Goal: Information Seeking & Learning: Learn about a topic

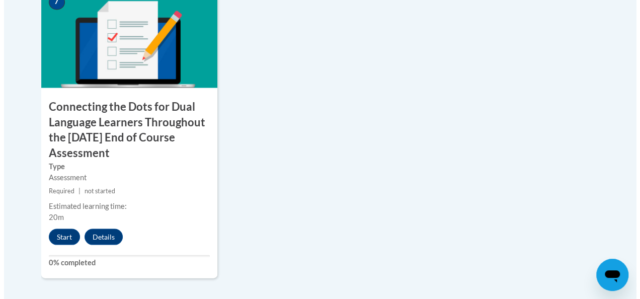
scroll to position [945, 0]
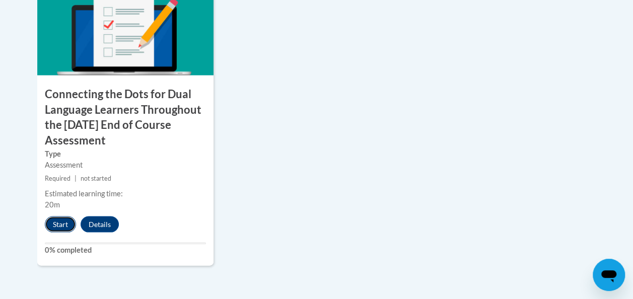
click at [67, 220] on button "Start" at bounding box center [60, 224] width 31 height 16
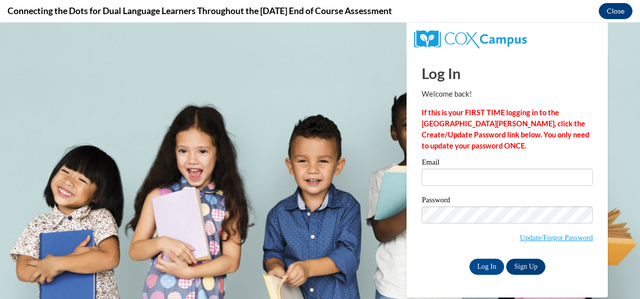
scroll to position [0, 0]
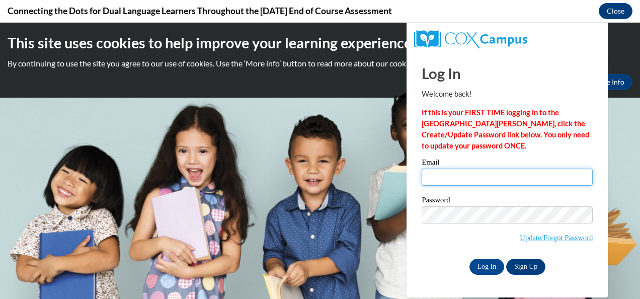
click at [442, 171] on input "Email" at bounding box center [507, 177] width 171 height 17
type input "[PERSON_NAME][EMAIL_ADDRESS][PERSON_NAME][PERSON_NAME][DOMAIN_NAME]"
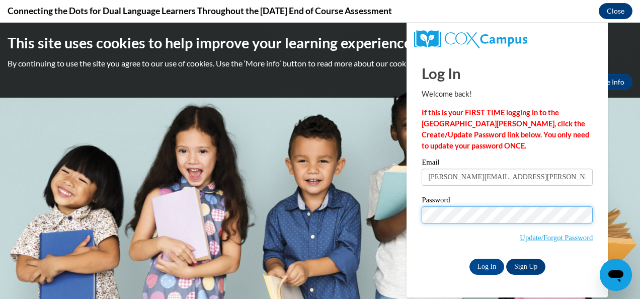
click at [470, 259] on input "Log In" at bounding box center [487, 267] width 35 height 16
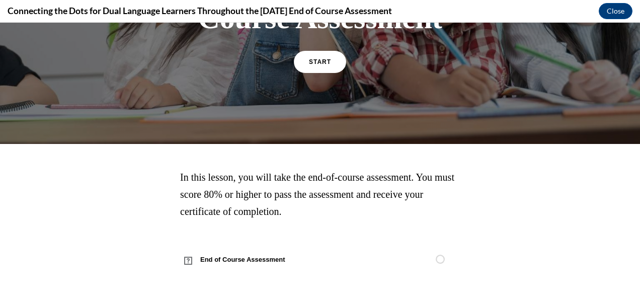
scroll to position [215, 0]
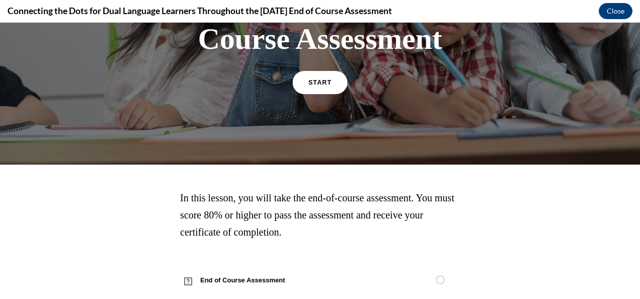
click at [328, 94] on link "START" at bounding box center [319, 82] width 55 height 23
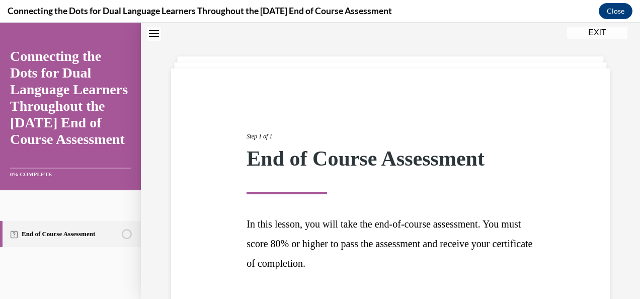
scroll to position [105, 0]
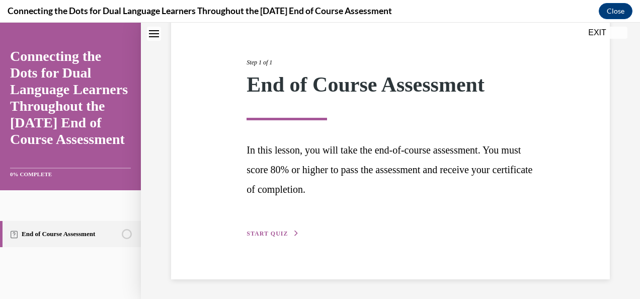
click at [263, 232] on span "START QUIZ" at bounding box center [267, 233] width 41 height 7
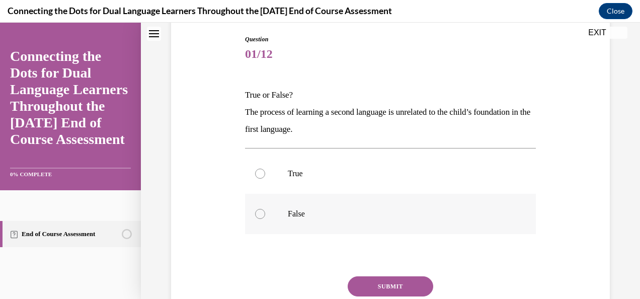
click at [262, 214] on div at bounding box center [260, 214] width 10 height 10
click at [262, 214] on input "False" at bounding box center [260, 214] width 10 height 10
radio input "true"
click at [381, 285] on button "SUBMIT" at bounding box center [391, 286] width 86 height 20
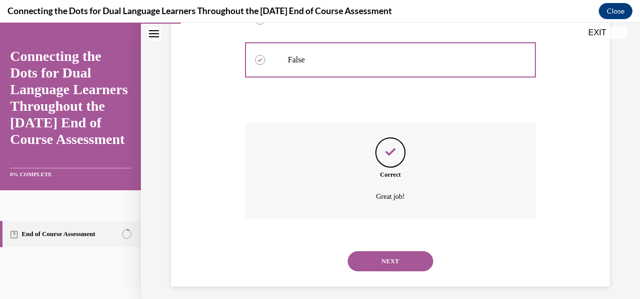
scroll to position [266, 0]
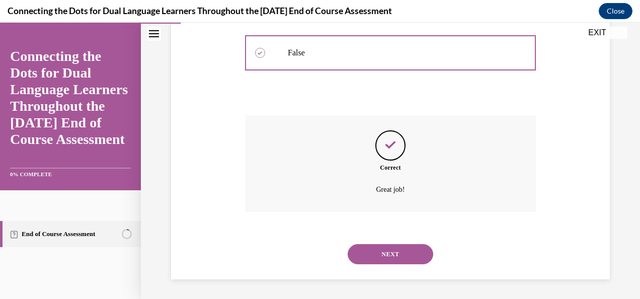
click at [383, 251] on button "NEXT" at bounding box center [391, 254] width 86 height 20
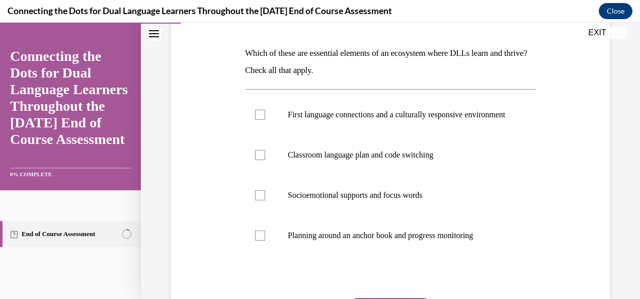
scroll to position [147, 0]
click at [370, 117] on p "First language connections and a culturally responsive environment" at bounding box center [399, 114] width 223 height 10
click at [265, 117] on input "First language connections and a culturally responsive environment" at bounding box center [260, 114] width 10 height 10
checkbox input "true"
click at [307, 160] on p "Classroom language plan and code switching" at bounding box center [399, 154] width 223 height 10
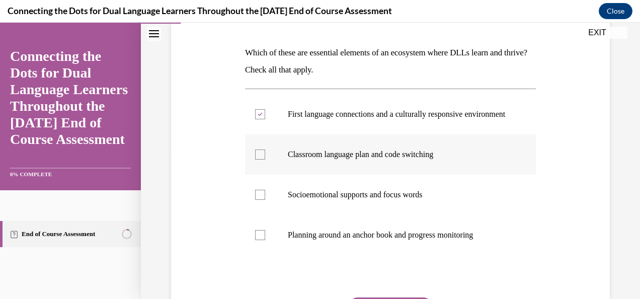
click at [265, 160] on input "Classroom language plan and code switching" at bounding box center [260, 154] width 10 height 10
checkbox input "true"
click at [320, 200] on p "Socioemotional supports and focus words" at bounding box center [399, 195] width 223 height 10
click at [265, 200] on input "Socioemotional supports and focus words" at bounding box center [260, 195] width 10 height 10
checkbox input "true"
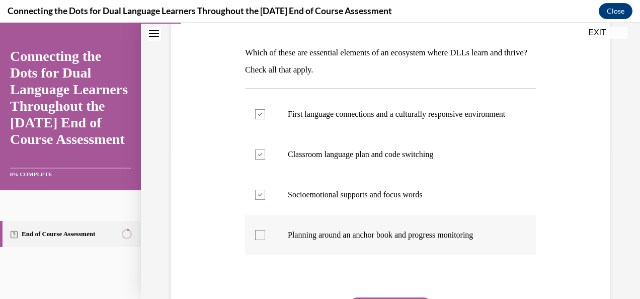
click at [326, 240] on p "Planning around an anchor book and progress monitoring" at bounding box center [399, 235] width 223 height 10
click at [265, 240] on input "Planning around an anchor book and progress monitoring" at bounding box center [260, 235] width 10 height 10
checkbox input "true"
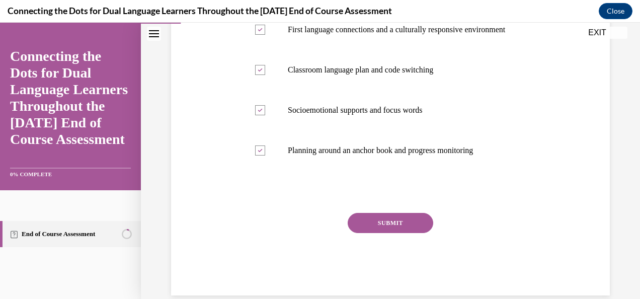
scroll to position [238, 0]
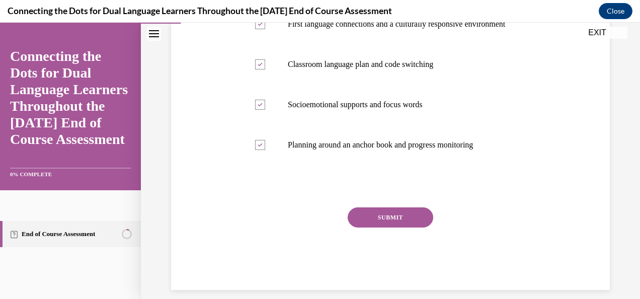
click at [402, 223] on button "SUBMIT" at bounding box center [391, 217] width 86 height 20
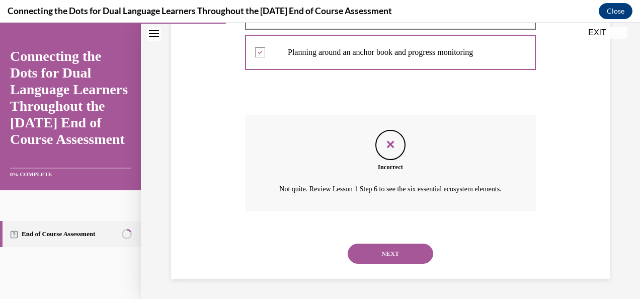
scroll to position [351, 0]
click at [396, 255] on button "NEXT" at bounding box center [391, 254] width 86 height 20
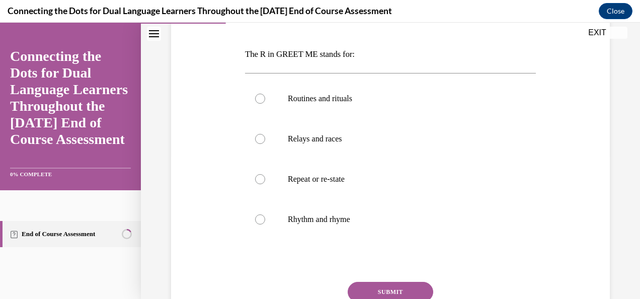
scroll to position [149, 0]
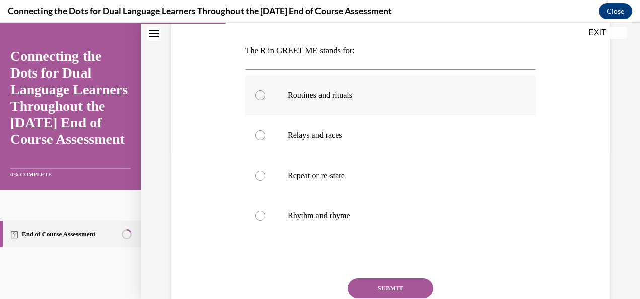
click at [365, 94] on p "Routines and rituals" at bounding box center [399, 95] width 223 height 10
click at [265, 94] on input "Routines and rituals" at bounding box center [260, 95] width 10 height 10
radio input "true"
click at [385, 287] on button "SUBMIT" at bounding box center [391, 288] width 86 height 20
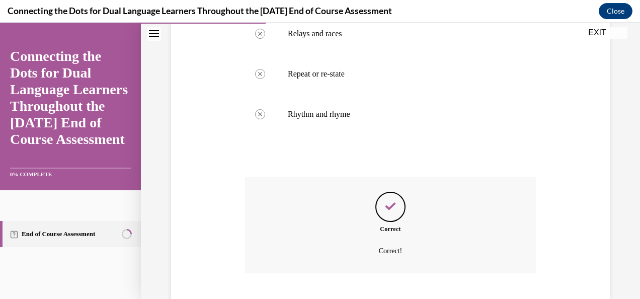
scroll to position [313, 0]
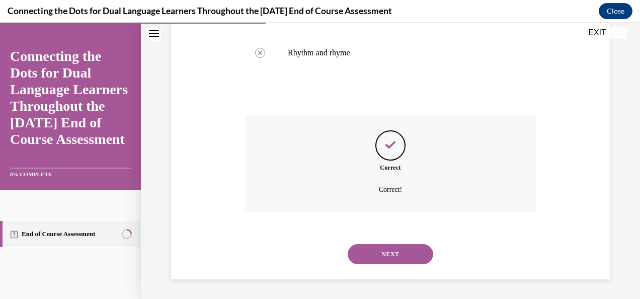
click at [375, 255] on button "NEXT" at bounding box center [391, 254] width 86 height 20
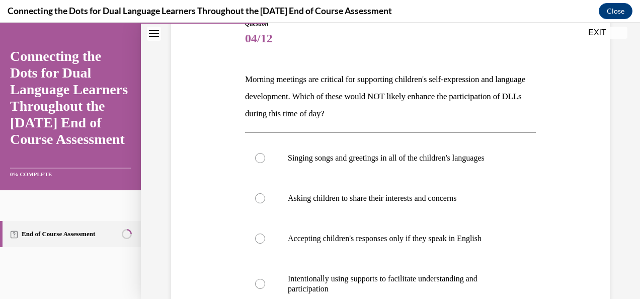
scroll to position [141, 0]
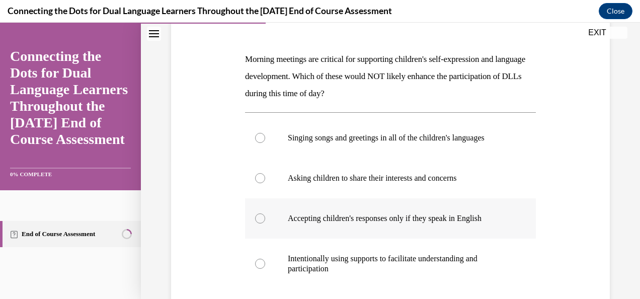
click at [450, 223] on label "Accepting children's responses only if they speak in English" at bounding box center [390, 218] width 291 height 40
click at [265, 223] on input "Accepting children's responses only if they speak in English" at bounding box center [260, 218] width 10 height 10
radio input "true"
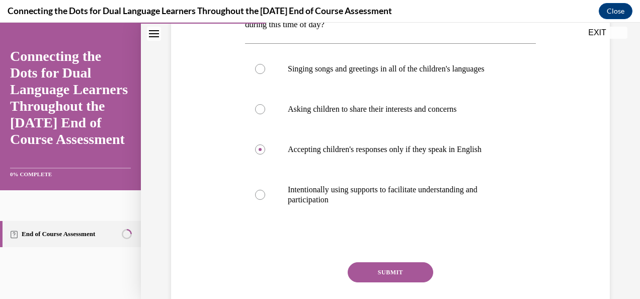
scroll to position [242, 0]
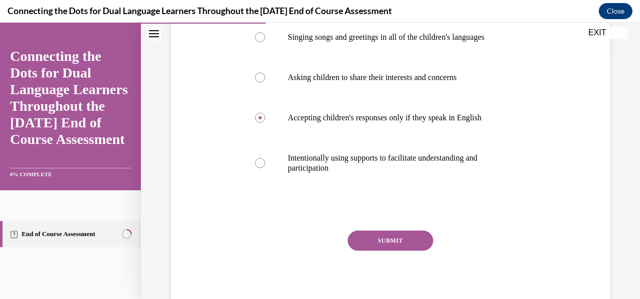
click at [410, 241] on button "SUBMIT" at bounding box center [391, 241] width 86 height 20
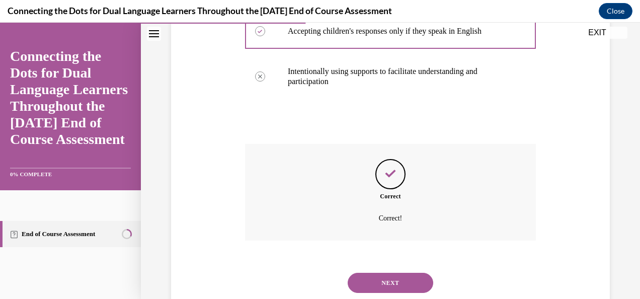
scroll to position [357, 0]
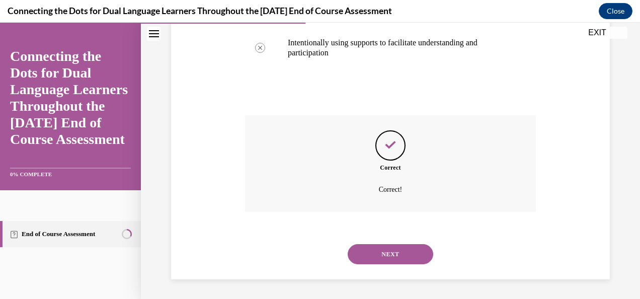
click at [398, 263] on button "NEXT" at bounding box center [391, 254] width 86 height 20
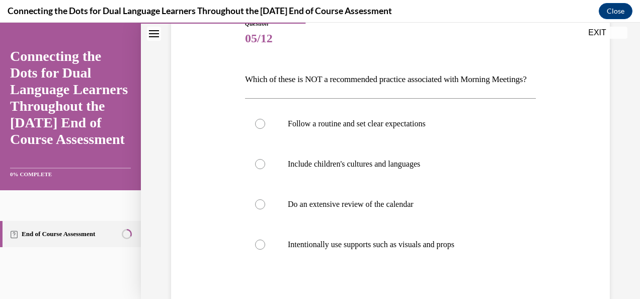
scroll to position [141, 0]
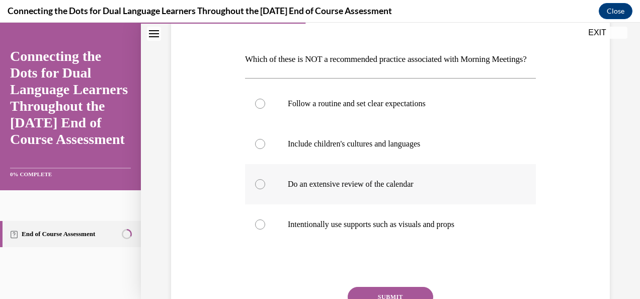
click at [445, 189] on p "Do an extensive review of the calendar" at bounding box center [399, 184] width 223 height 10
click at [265, 189] on input "Do an extensive review of the calendar" at bounding box center [260, 184] width 10 height 10
radio input "true"
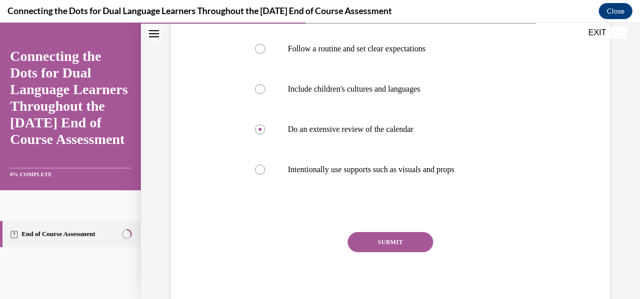
scroll to position [221, 0]
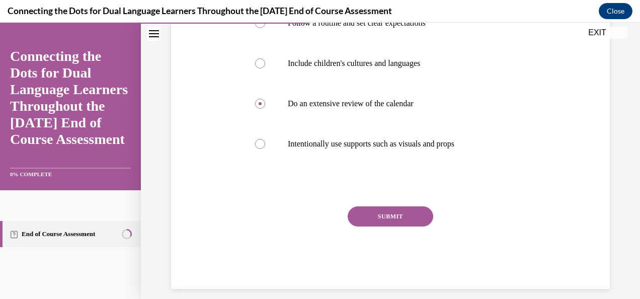
click at [420, 226] on button "SUBMIT" at bounding box center [391, 216] width 86 height 20
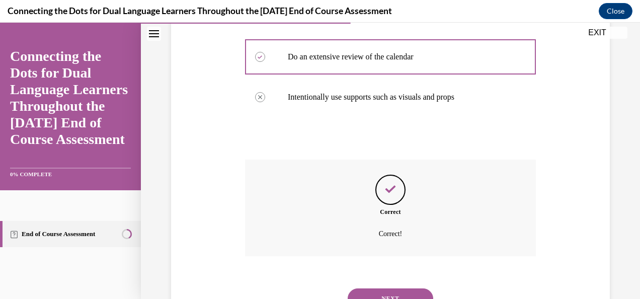
scroll to position [330, 0]
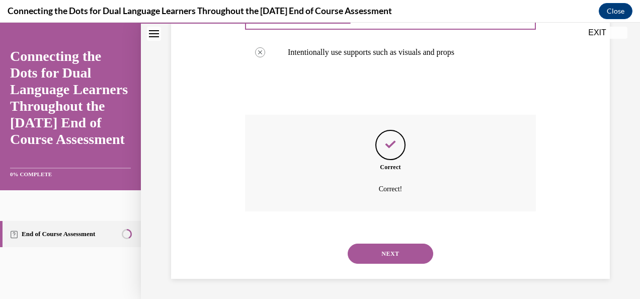
click at [405, 258] on button "NEXT" at bounding box center [391, 254] width 86 height 20
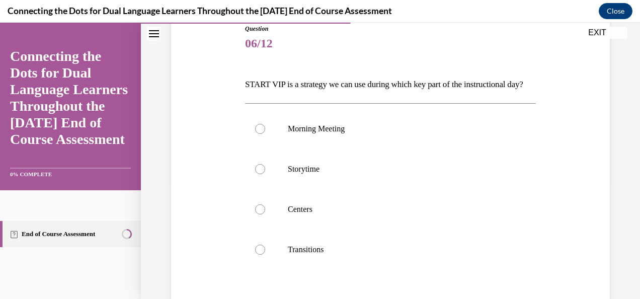
scroll to position [120, 0]
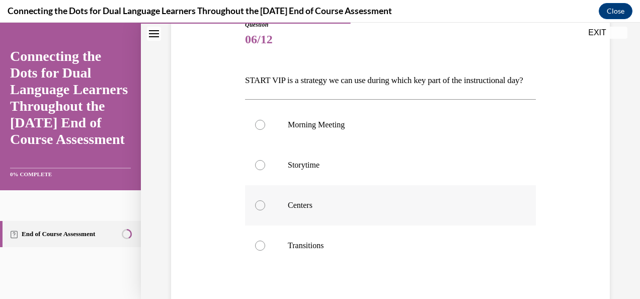
click at [322, 210] on label "Centers" at bounding box center [390, 205] width 291 height 40
click at [265, 210] on input "Centers" at bounding box center [260, 205] width 10 height 10
radio input "true"
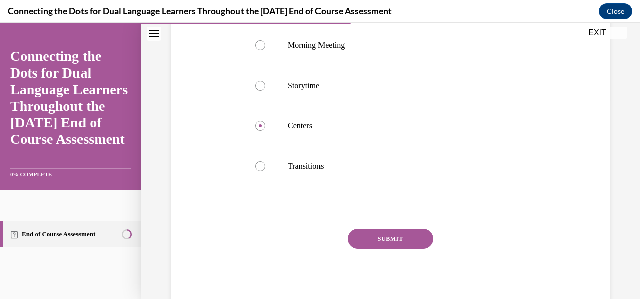
scroll to position [200, 0]
click at [376, 248] on button "SUBMIT" at bounding box center [391, 237] width 86 height 20
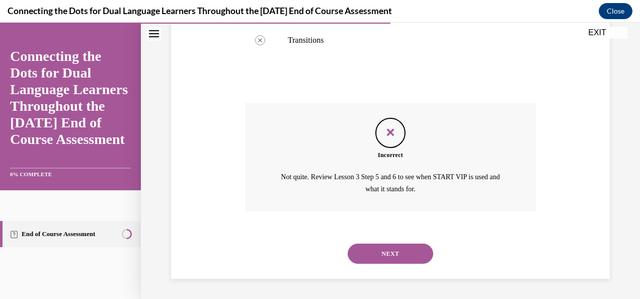
scroll to position [341, 0]
click at [376, 256] on button "NEXT" at bounding box center [391, 254] width 86 height 20
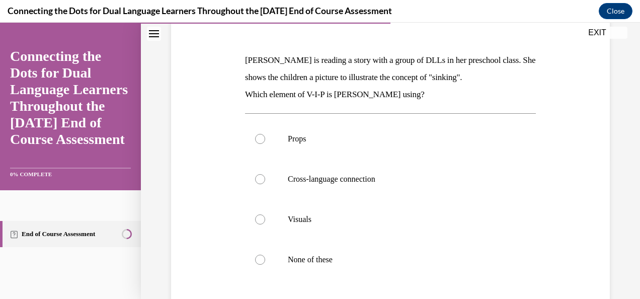
scroll to position [151, 0]
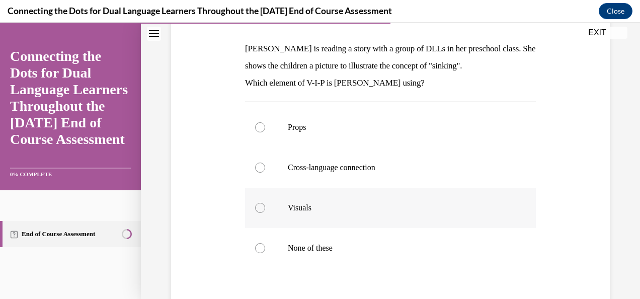
click at [362, 195] on label "Visuals" at bounding box center [390, 208] width 291 height 40
click at [265, 203] on input "Visuals" at bounding box center [260, 208] width 10 height 10
radio input "true"
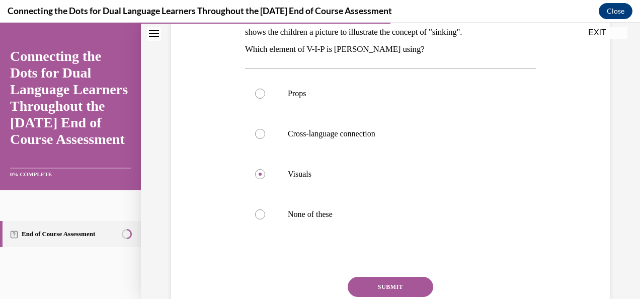
scroll to position [195, 0]
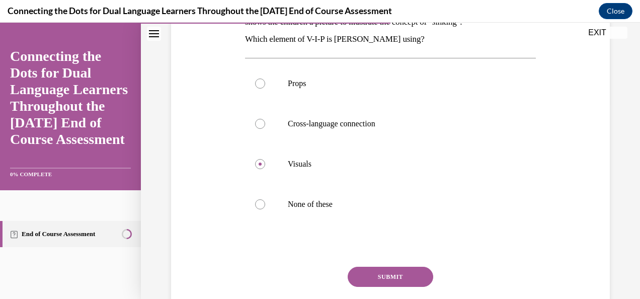
click at [395, 280] on button "SUBMIT" at bounding box center [391, 277] width 86 height 20
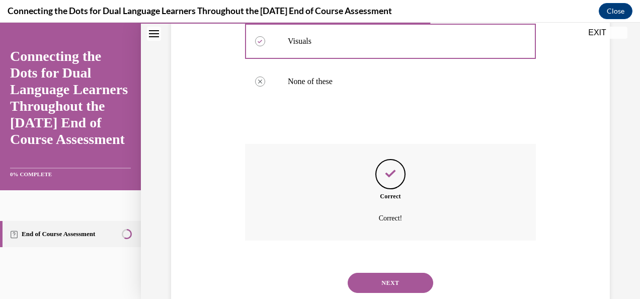
scroll to position [347, 0]
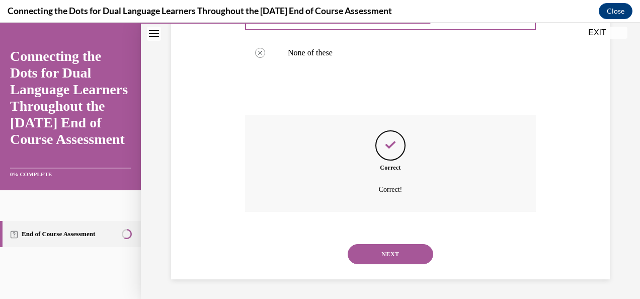
click at [395, 253] on button "NEXT" at bounding box center [391, 254] width 86 height 20
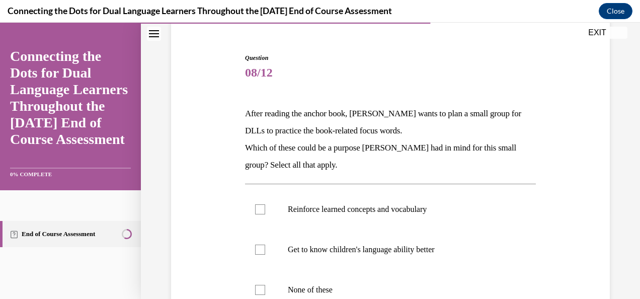
scroll to position [88, 0]
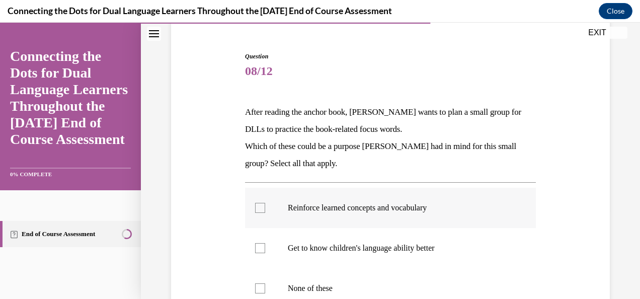
click at [407, 210] on p "Reinforce learned concepts and vocabulary" at bounding box center [399, 208] width 223 height 10
click at [265, 210] on input "Reinforce learned concepts and vocabulary" at bounding box center [260, 208] width 10 height 10
checkbox input "true"
click at [392, 250] on p "Get to know children's language ability better" at bounding box center [399, 248] width 223 height 10
click at [265, 250] on input "Get to know children's language ability better" at bounding box center [260, 248] width 10 height 10
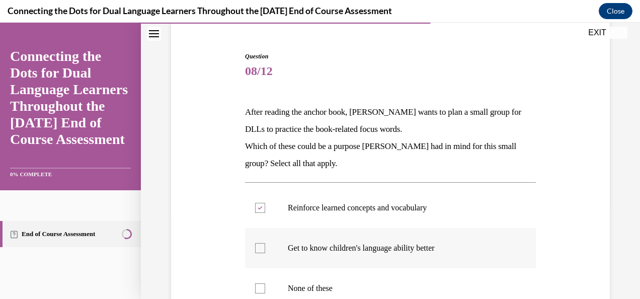
checkbox input "true"
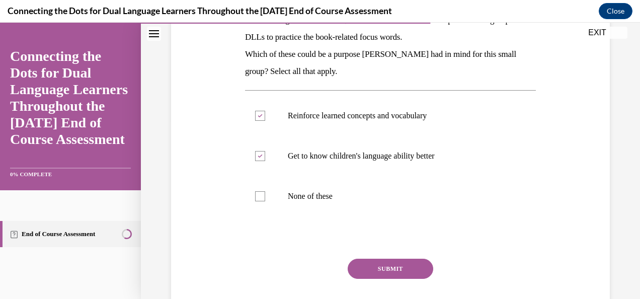
scroll to position [181, 0]
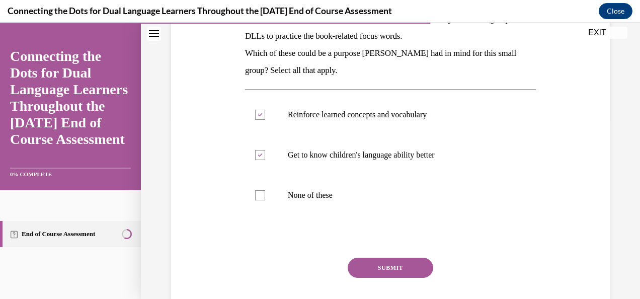
click at [389, 274] on button "SUBMIT" at bounding box center [391, 268] width 86 height 20
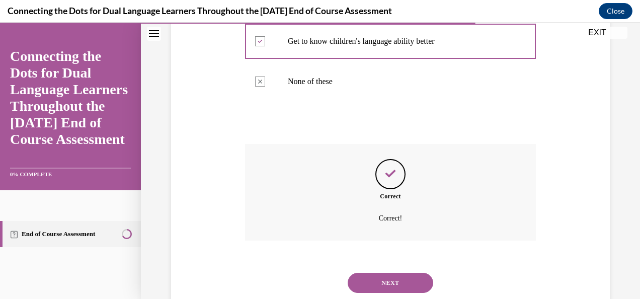
scroll to position [324, 0]
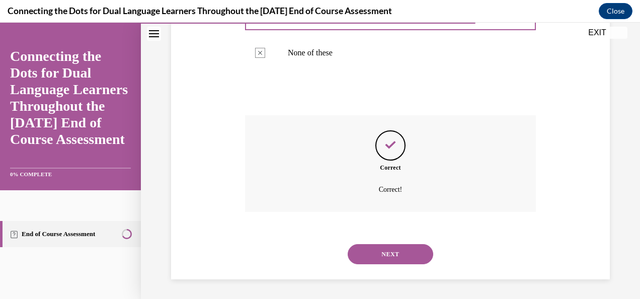
click at [403, 252] on button "NEXT" at bounding box center [391, 254] width 86 height 20
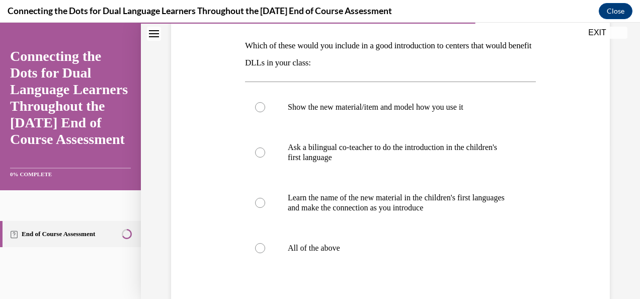
scroll to position [156, 0]
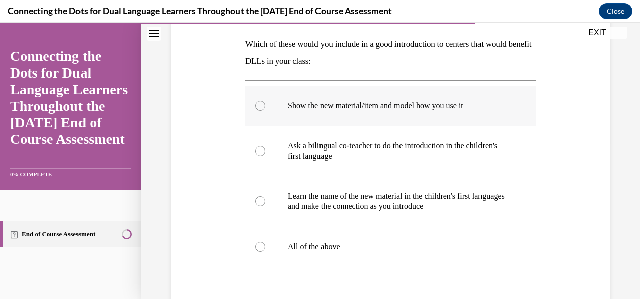
click at [485, 113] on label "Show the new material/item and model how you use it" at bounding box center [390, 106] width 291 height 40
click at [265, 111] on input "Show the new material/item and model how you use it" at bounding box center [260, 106] width 10 height 10
radio input "true"
click at [407, 159] on p "Ask a bilingual co-teacher to do the introduction in the children's first langu…" at bounding box center [399, 151] width 223 height 20
click at [265, 156] on input "Ask a bilingual co-teacher to do the introduction in the children's first langu…" at bounding box center [260, 151] width 10 height 10
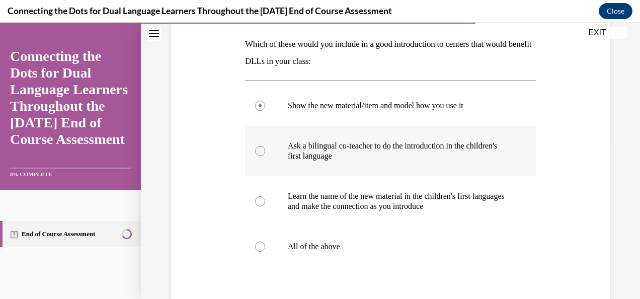
radio input "true"
click at [313, 242] on p "All of the above" at bounding box center [399, 247] width 223 height 10
click at [265, 242] on input "All of the above" at bounding box center [260, 247] width 10 height 10
radio input "true"
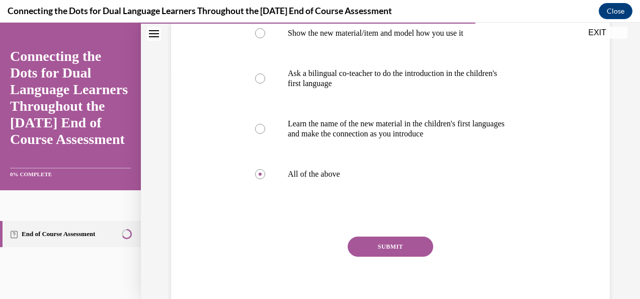
scroll to position [230, 0]
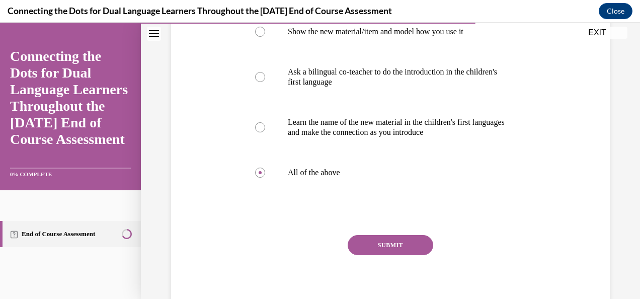
click at [415, 243] on button "SUBMIT" at bounding box center [391, 245] width 86 height 20
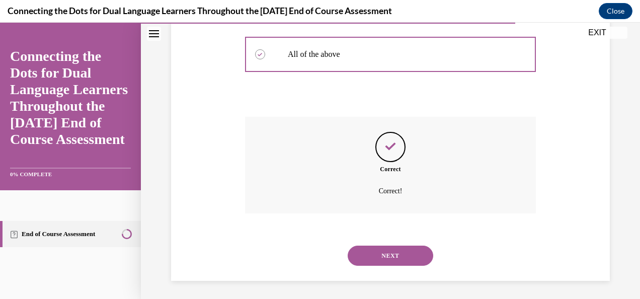
scroll to position [350, 0]
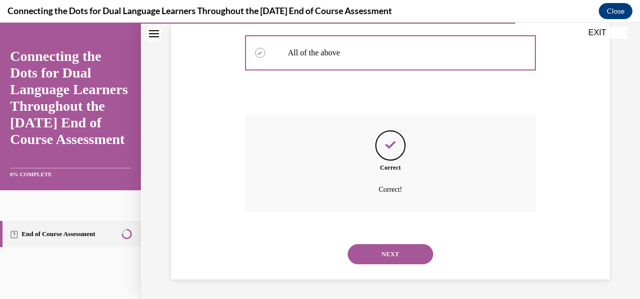
click at [412, 261] on button "NEXT" at bounding box center [391, 254] width 86 height 20
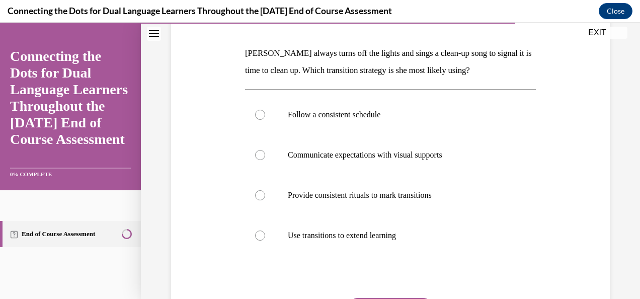
scroll to position [166, 0]
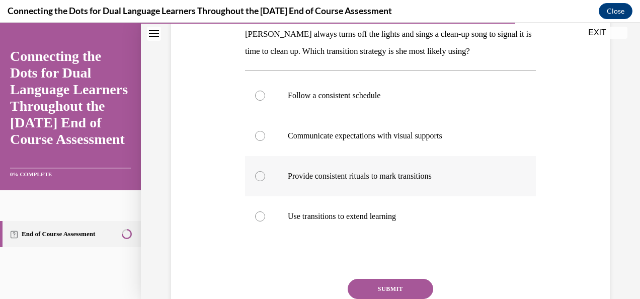
click at [459, 180] on p "Provide consistent rituals to mark transitions" at bounding box center [399, 176] width 223 height 10
click at [265, 180] on input "Provide consistent rituals to mark transitions" at bounding box center [260, 176] width 10 height 10
radio input "true"
click at [405, 287] on button "SUBMIT" at bounding box center [391, 289] width 86 height 20
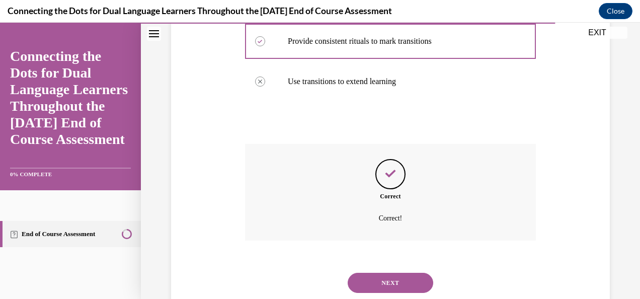
scroll to position [330, 0]
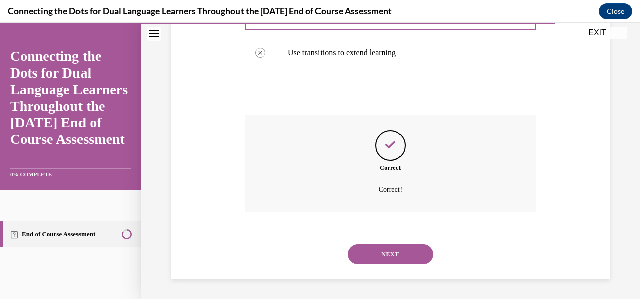
click at [397, 259] on button "NEXT" at bounding box center [391, 254] width 86 height 20
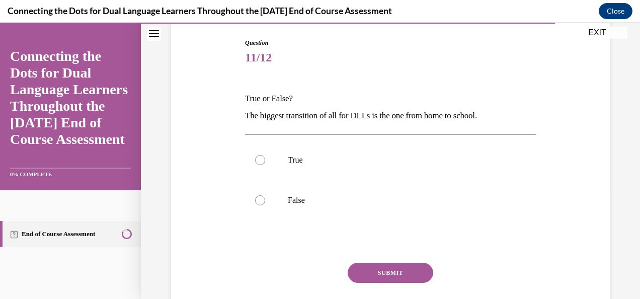
scroll to position [107, 0]
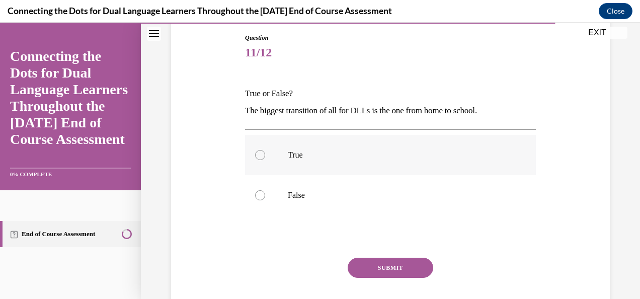
click at [415, 156] on p "True" at bounding box center [399, 155] width 223 height 10
click at [265, 156] on input "True" at bounding box center [260, 155] width 10 height 10
radio input "true"
click at [388, 268] on button "SUBMIT" at bounding box center [391, 268] width 86 height 20
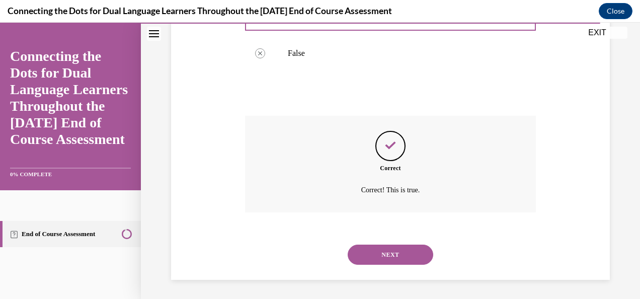
scroll to position [249, 0]
click at [395, 256] on button "NEXT" at bounding box center [391, 254] width 86 height 20
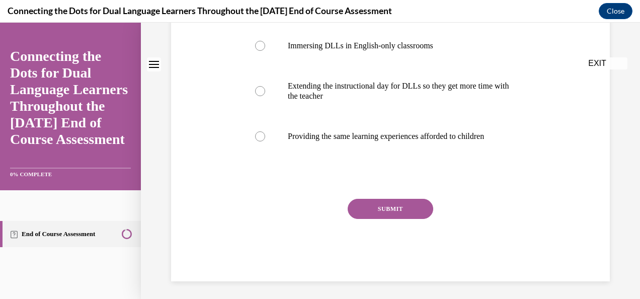
scroll to position [0, 0]
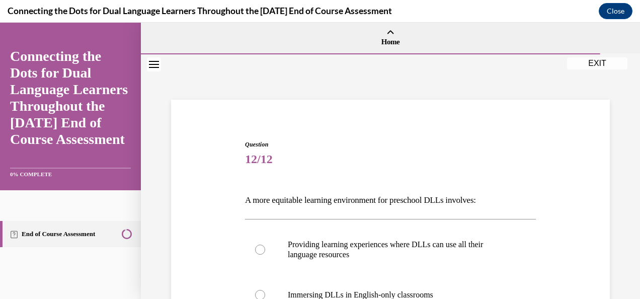
click at [614, 235] on div "Question 12/12 A more equitable learning environment for preschool DLLs involve…" at bounding box center [390, 302] width 499 height 496
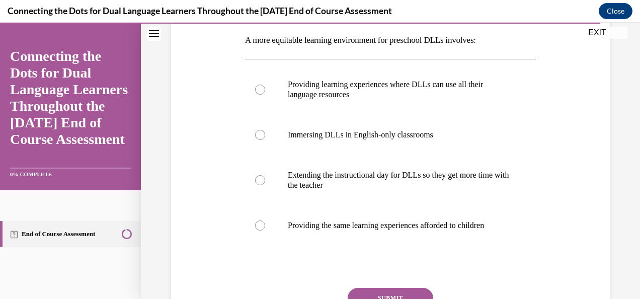
scroll to position [161, 0]
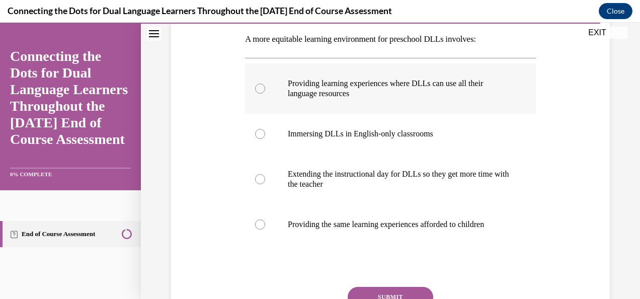
click at [484, 93] on p "Providing learning experiences where DLLs can use all their language resources" at bounding box center [399, 89] width 223 height 20
click at [265, 93] on input "Providing learning experiences where DLLs can use all their language resources" at bounding box center [260, 89] width 10 height 10
radio input "true"
click at [438, 218] on label "Providing the same learning experiences afforded to children" at bounding box center [390, 224] width 291 height 40
click at [265, 219] on input "Providing the same learning experiences afforded to children" at bounding box center [260, 224] width 10 height 10
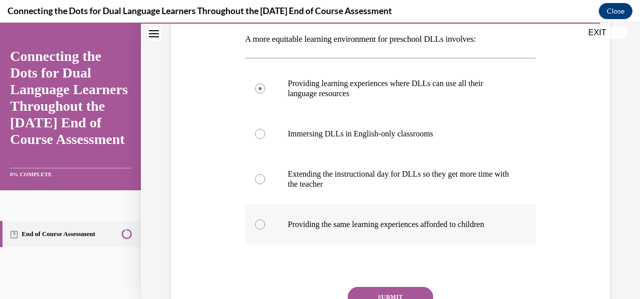
radio input "true"
click at [402, 292] on button "SUBMIT" at bounding box center [391, 297] width 86 height 20
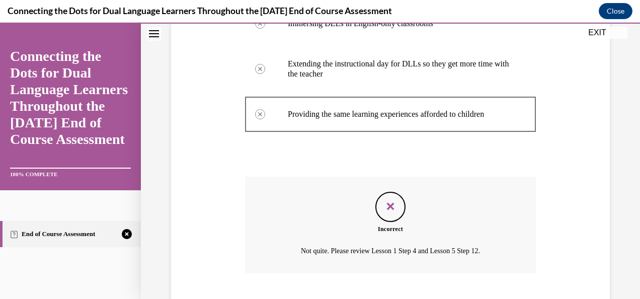
scroll to position [333, 0]
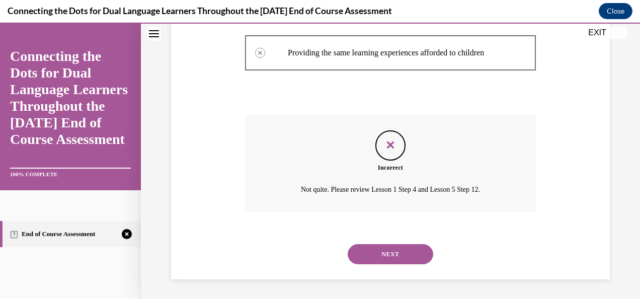
click at [405, 248] on button "NEXT" at bounding box center [391, 254] width 86 height 20
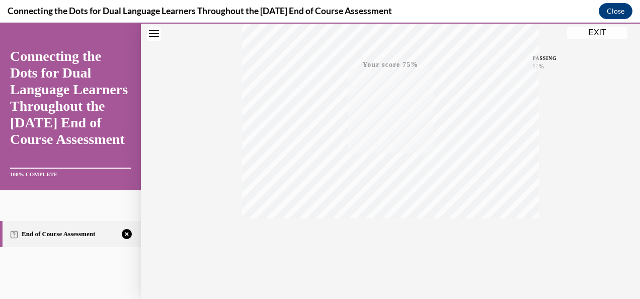
scroll to position [239, 0]
click at [386, 238] on icon "button" at bounding box center [391, 238] width 36 height 11
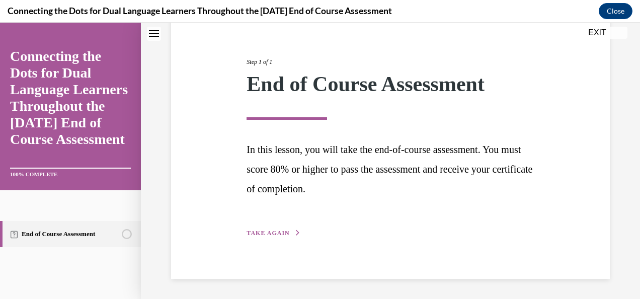
scroll to position [105, 0]
click at [266, 232] on span "TAKE AGAIN" at bounding box center [268, 233] width 43 height 7
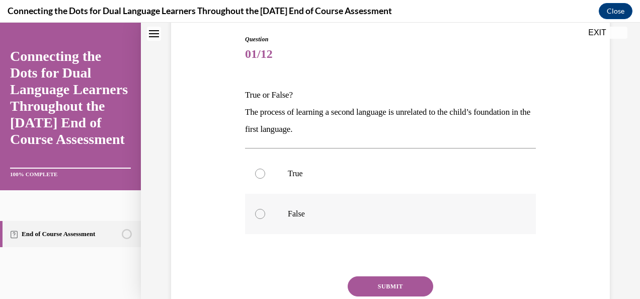
click at [323, 224] on label "False" at bounding box center [390, 214] width 291 height 40
click at [265, 219] on input "False" at bounding box center [260, 214] width 10 height 10
radio input "true"
click at [376, 291] on button "SUBMIT" at bounding box center [391, 286] width 86 height 20
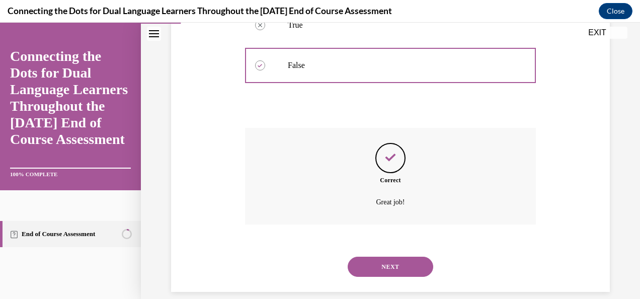
scroll to position [266, 0]
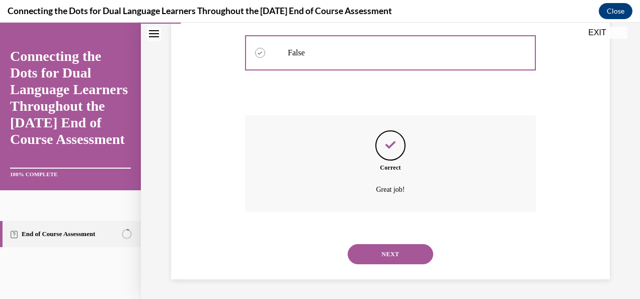
click at [390, 256] on button "NEXT" at bounding box center [391, 254] width 86 height 20
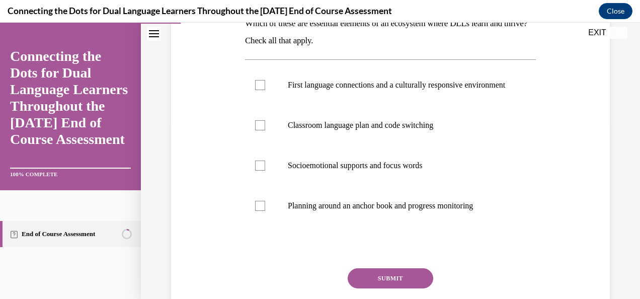
scroll to position [177, 0]
click at [473, 88] on p "First language connections and a culturally responsive environment" at bounding box center [399, 85] width 223 height 10
click at [265, 88] on input "First language connections and a culturally responsive environment" at bounding box center [260, 85] width 10 height 10
checkbox input "true"
click at [441, 143] on label "Classroom language plan and code switching" at bounding box center [390, 125] width 291 height 40
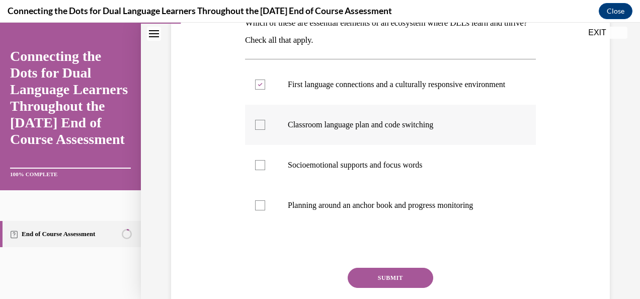
click at [265, 130] on input "Classroom language plan and code switching" at bounding box center [260, 125] width 10 height 10
checkbox input "true"
click at [429, 199] on label "Planning around an anchor book and progress monitoring" at bounding box center [390, 205] width 291 height 40
click at [265, 200] on input "Planning around an anchor book and progress monitoring" at bounding box center [260, 205] width 10 height 10
checkbox input "true"
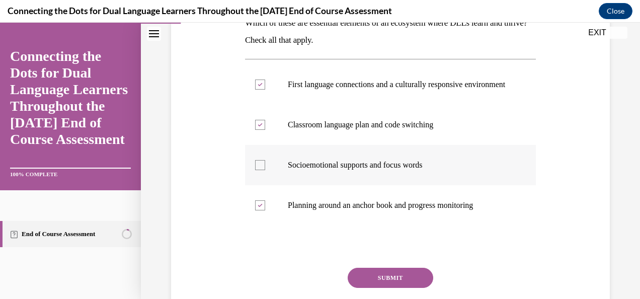
click at [428, 170] on p "Socioemotional supports and focus words" at bounding box center [399, 165] width 223 height 10
click at [265, 170] on input "Socioemotional supports and focus words" at bounding box center [260, 165] width 10 height 10
checkbox input "true"
click at [408, 283] on button "SUBMIT" at bounding box center [391, 278] width 86 height 20
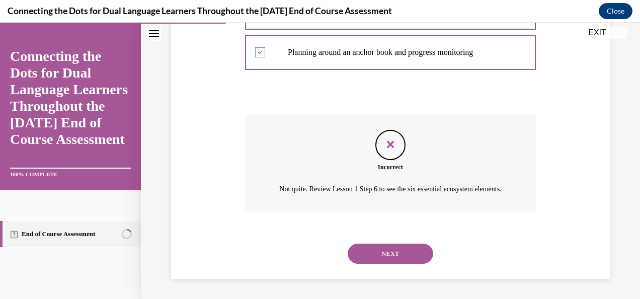
scroll to position [351, 0]
click at [89, 231] on link "End of Course Assessment" at bounding box center [70, 234] width 141 height 26
click at [598, 31] on button "EXIT" at bounding box center [597, 33] width 60 height 12
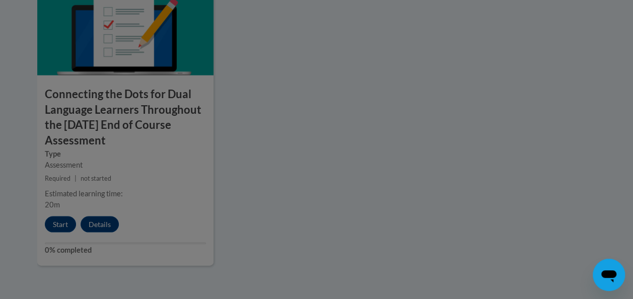
click at [55, 222] on div at bounding box center [316, 149] width 633 height 299
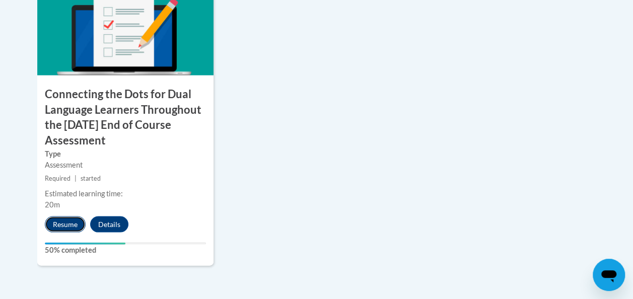
click at [71, 227] on button "Resume" at bounding box center [65, 224] width 41 height 16
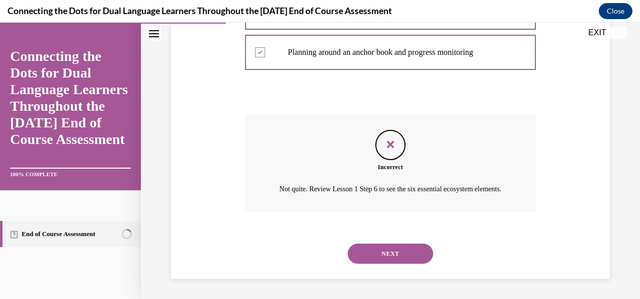
click at [382, 254] on button "NEXT" at bounding box center [391, 254] width 86 height 20
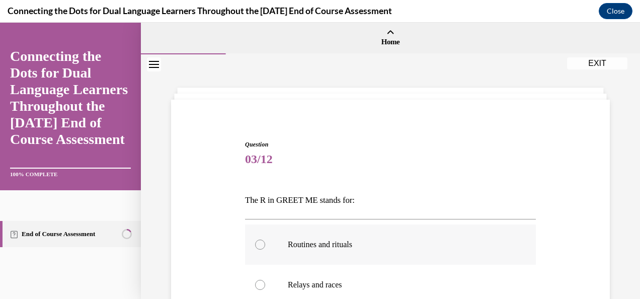
click at [405, 244] on p "Routines and rituals" at bounding box center [399, 245] width 223 height 10
click at [265, 244] on input "Routines and rituals" at bounding box center [260, 245] width 10 height 10
radio input "true"
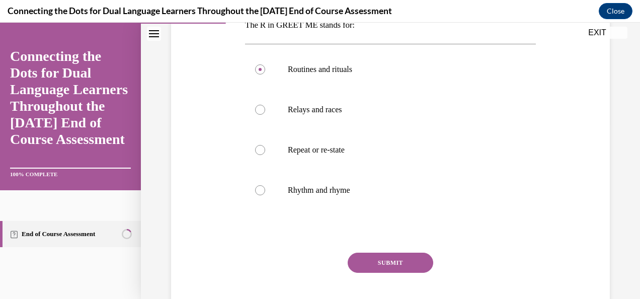
scroll to position [176, 0]
click at [408, 259] on button "SUBMIT" at bounding box center [391, 262] width 86 height 20
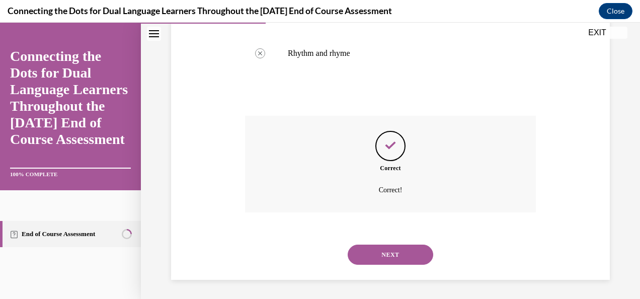
scroll to position [313, 0]
click at [408, 259] on button "NEXT" at bounding box center [391, 254] width 86 height 20
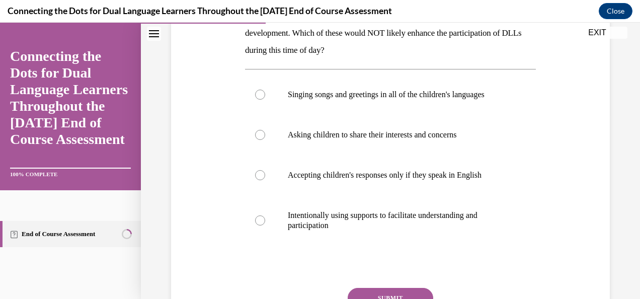
scroll to position [195, 0]
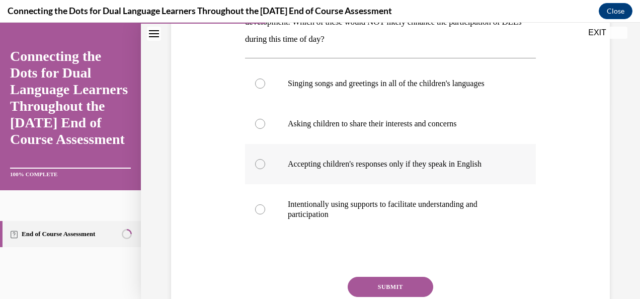
click at [438, 164] on p "Accepting children's responses only if they speak in English" at bounding box center [399, 164] width 223 height 10
click at [265, 164] on input "Accepting children's responses only if they speak in English" at bounding box center [260, 164] width 10 height 10
radio input "true"
click at [393, 290] on button "SUBMIT" at bounding box center [391, 287] width 86 height 20
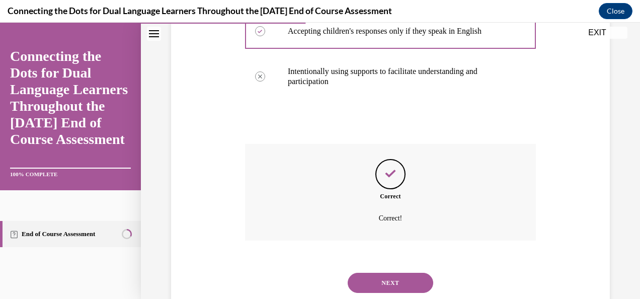
scroll to position [357, 0]
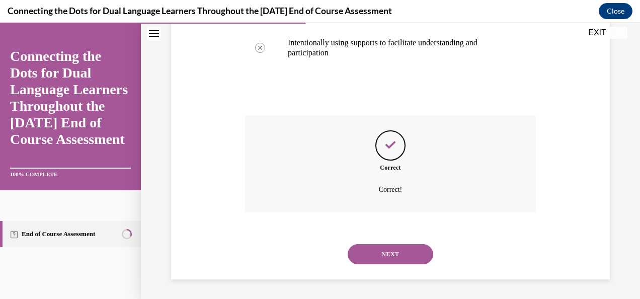
click at [400, 245] on button "NEXT" at bounding box center [391, 254] width 86 height 20
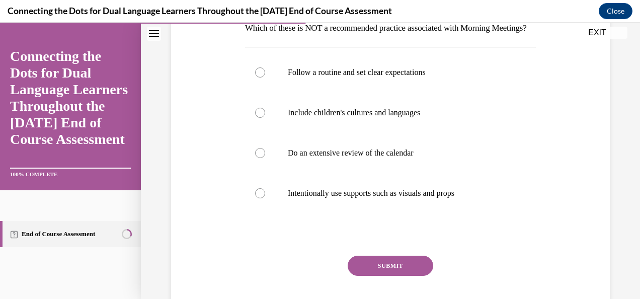
scroll to position [173, 0]
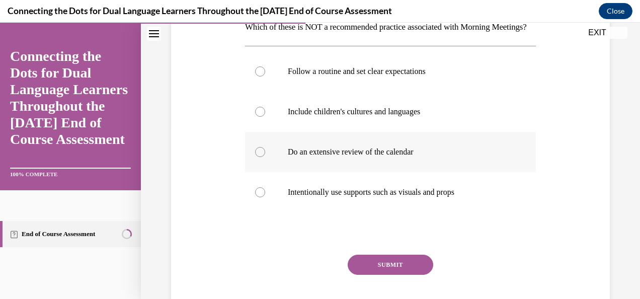
click at [426, 157] on p "Do an extensive review of the calendar" at bounding box center [399, 152] width 223 height 10
click at [265, 157] on input "Do an extensive review of the calendar" at bounding box center [260, 152] width 10 height 10
radio input "true"
click at [393, 275] on button "SUBMIT" at bounding box center [391, 265] width 86 height 20
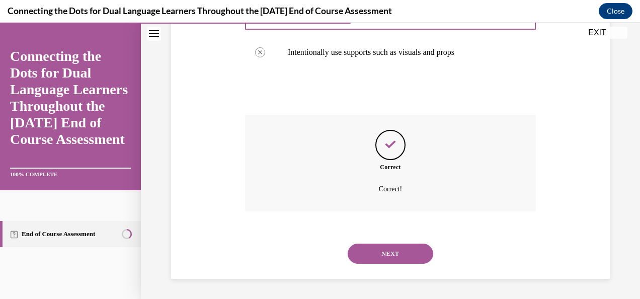
scroll to position [330, 0]
click at [390, 247] on button "NEXT" at bounding box center [391, 254] width 86 height 20
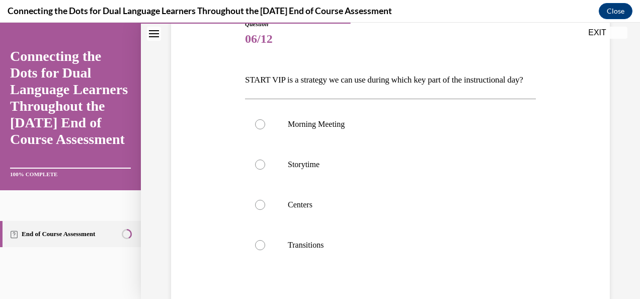
scroll to position [133, 0]
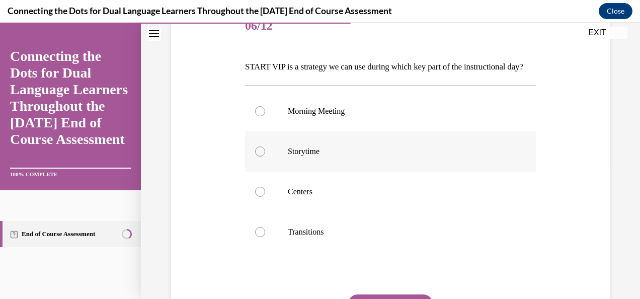
click at [381, 157] on p "Storytime" at bounding box center [399, 151] width 223 height 10
click at [265, 157] on input "Storytime" at bounding box center [260, 151] width 10 height 10
radio input "true"
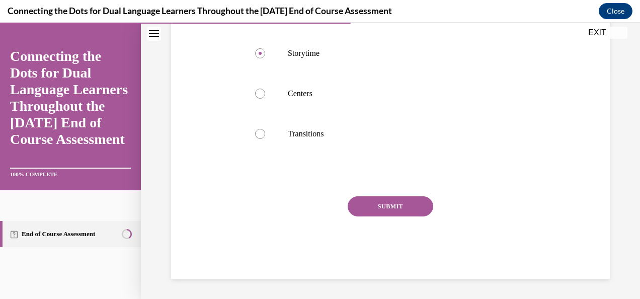
click at [410, 203] on button "SUBMIT" at bounding box center [391, 206] width 86 height 20
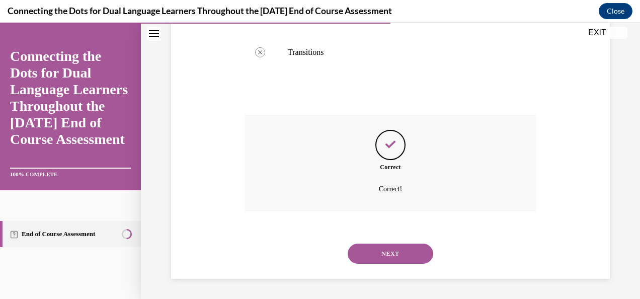
scroll to position [330, 0]
click at [397, 252] on button "NEXT" at bounding box center [391, 254] width 86 height 20
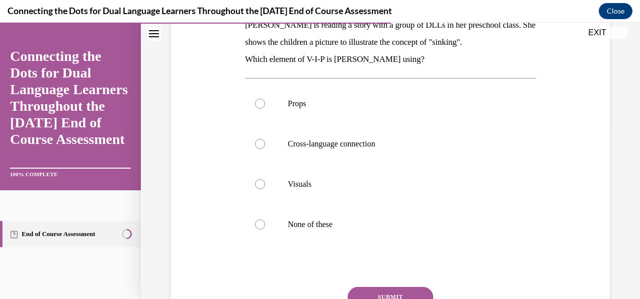
scroll to position [180, 0]
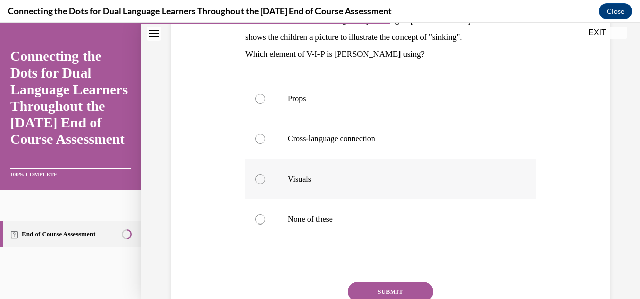
click at [345, 176] on p "Visuals" at bounding box center [399, 179] width 223 height 10
click at [265, 176] on input "Visuals" at bounding box center [260, 179] width 10 height 10
radio input "true"
click at [395, 287] on button "SUBMIT" at bounding box center [391, 292] width 86 height 20
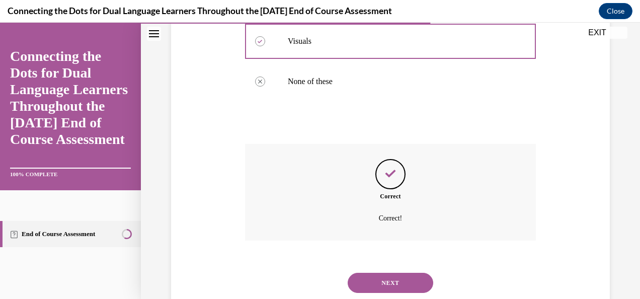
scroll to position [347, 0]
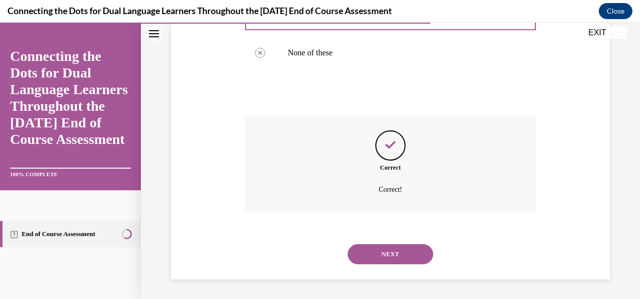
click at [392, 256] on button "NEXT" at bounding box center [391, 254] width 86 height 20
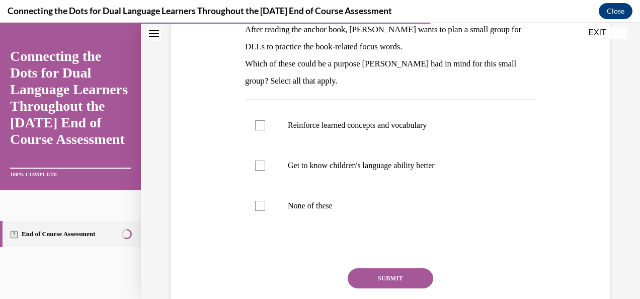
scroll to position [170, 0]
click at [418, 162] on p "Get to know children's language ability better" at bounding box center [399, 166] width 223 height 10
click at [265, 162] on input "Get to know children's language ability better" at bounding box center [260, 166] width 10 height 10
checkbox input "true"
click at [398, 124] on p "Reinforce learned concepts and vocabulary" at bounding box center [399, 126] width 223 height 10
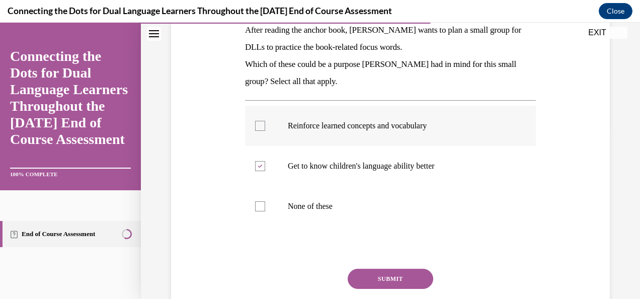
click at [265, 124] on input "Reinforce learned concepts and vocabulary" at bounding box center [260, 126] width 10 height 10
checkbox input "true"
click at [396, 282] on button "SUBMIT" at bounding box center [391, 279] width 86 height 20
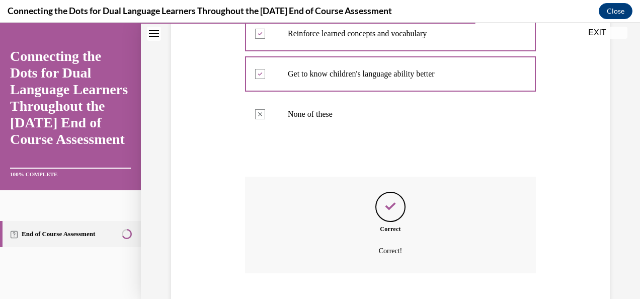
scroll to position [324, 0]
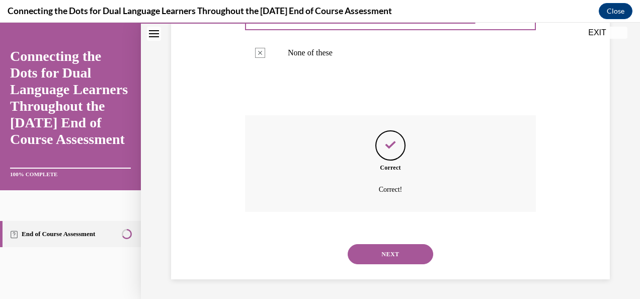
click at [391, 251] on button "NEXT" at bounding box center [391, 254] width 86 height 20
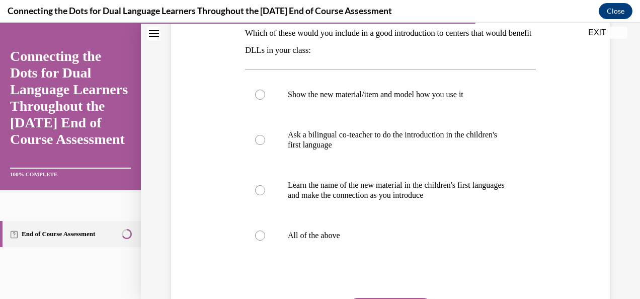
scroll to position [175, 0]
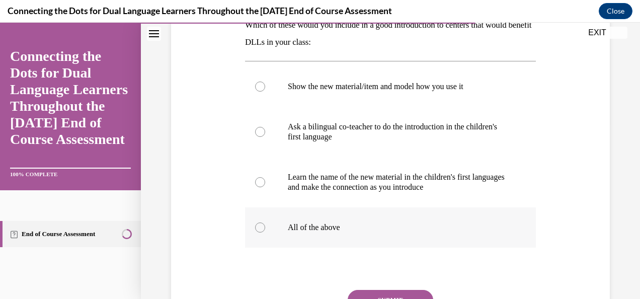
click at [437, 218] on label "All of the above" at bounding box center [390, 227] width 291 height 40
click at [265, 222] on input "All of the above" at bounding box center [260, 227] width 10 height 10
radio input "true"
click at [391, 293] on button "SUBMIT" at bounding box center [391, 300] width 86 height 20
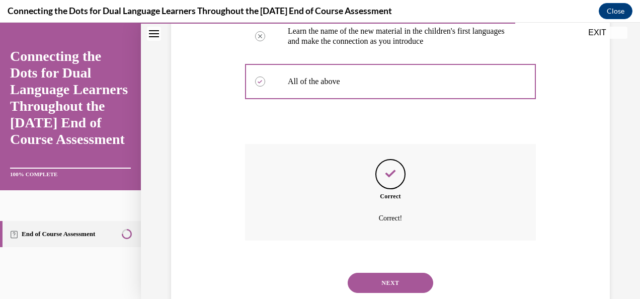
scroll to position [350, 0]
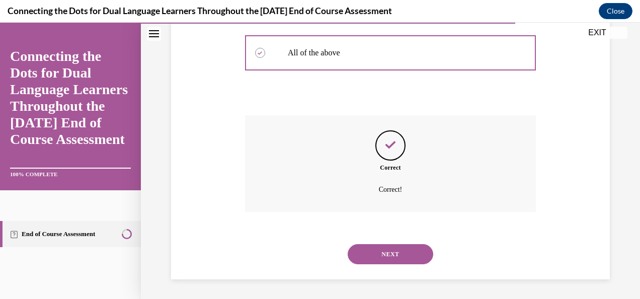
click at [397, 254] on button "NEXT" at bounding box center [391, 254] width 86 height 20
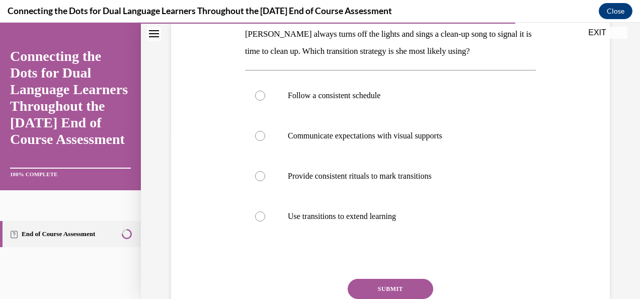
scroll to position [171, 0]
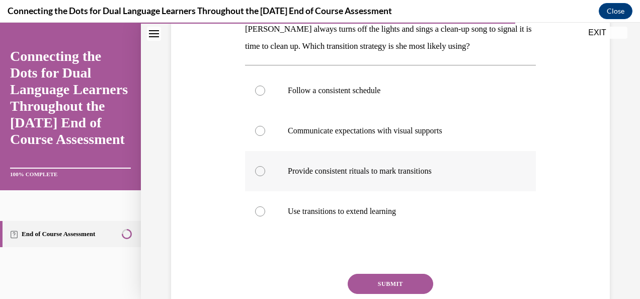
click at [433, 175] on p "Provide consistent rituals to mark transitions" at bounding box center [399, 171] width 223 height 10
click at [265, 175] on input "Provide consistent rituals to mark transitions" at bounding box center [260, 171] width 10 height 10
radio input "true"
click at [405, 289] on button "SUBMIT" at bounding box center [391, 284] width 86 height 20
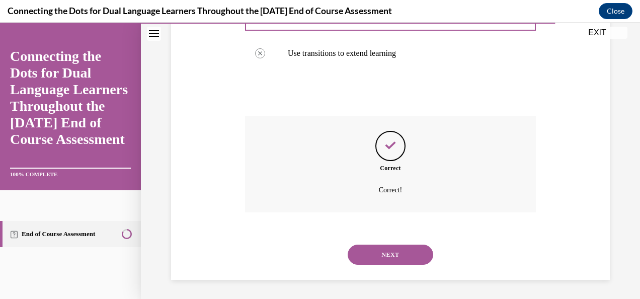
scroll to position [330, 0]
click at [411, 252] on button "NEXT" at bounding box center [391, 254] width 86 height 20
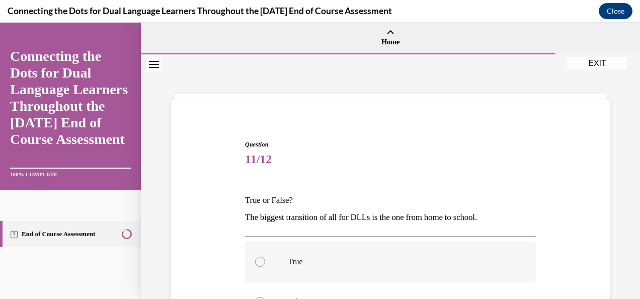
click at [423, 258] on p "True" at bounding box center [399, 262] width 223 height 10
click at [265, 258] on input "True" at bounding box center [260, 262] width 10 height 10
radio input "true"
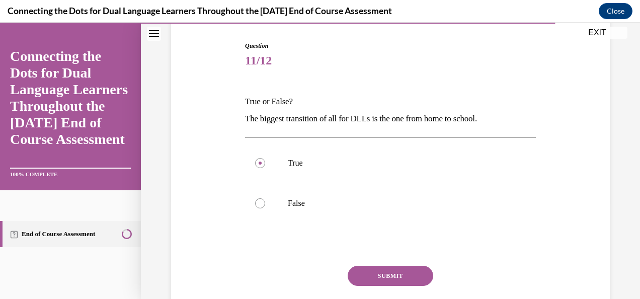
scroll to position [108, 0]
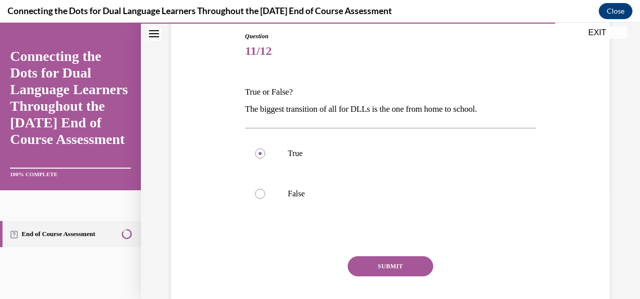
click at [392, 262] on button "SUBMIT" at bounding box center [391, 266] width 86 height 20
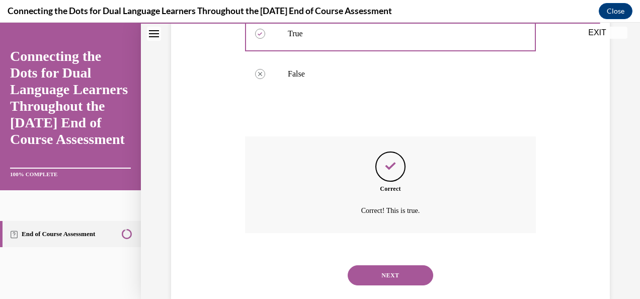
scroll to position [249, 0]
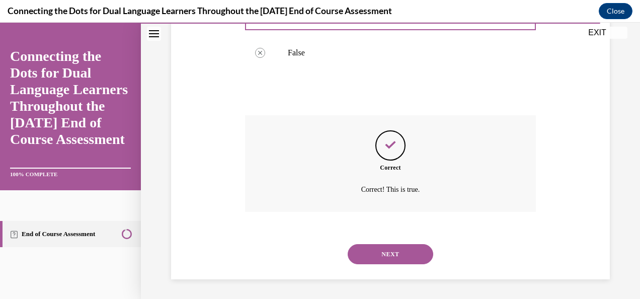
click at [399, 250] on button "NEXT" at bounding box center [391, 254] width 86 height 20
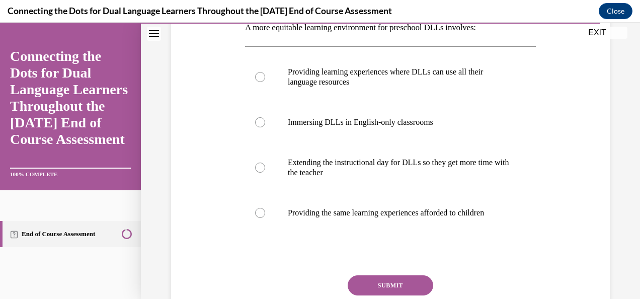
scroll to position [176, 0]
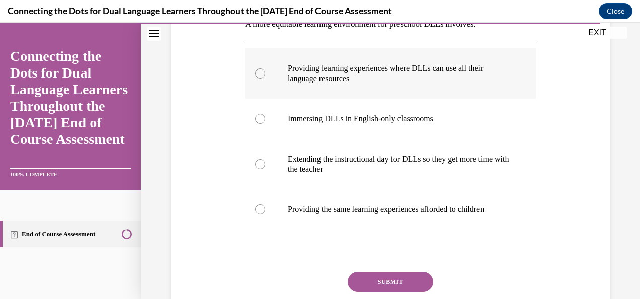
click at [477, 74] on p "Providing learning experiences where DLLs can use all their language resources" at bounding box center [399, 73] width 223 height 20
click at [265, 74] on input "Providing learning experiences where DLLs can use all their language resources" at bounding box center [260, 73] width 10 height 10
radio input "true"
click at [386, 275] on button "SUBMIT" at bounding box center [391, 282] width 86 height 20
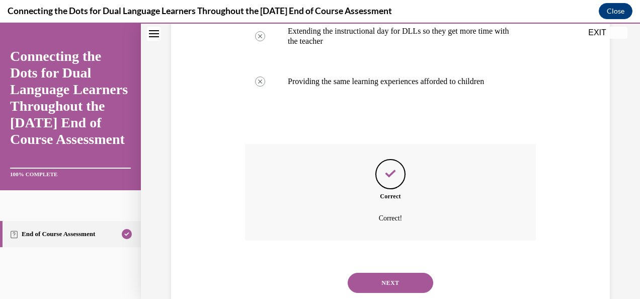
scroll to position [333, 0]
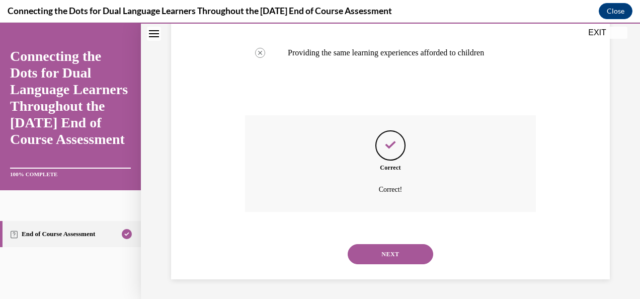
click at [393, 254] on button "NEXT" at bounding box center [391, 254] width 86 height 20
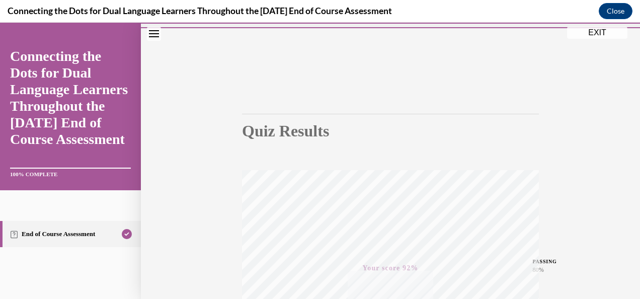
scroll to position [0, 0]
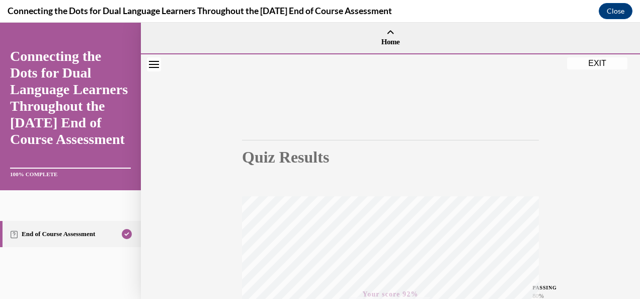
click at [585, 60] on button "EXIT" at bounding box center [597, 63] width 60 height 12
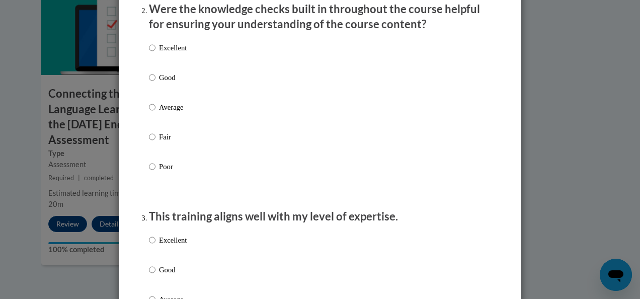
scroll to position [280, 0]
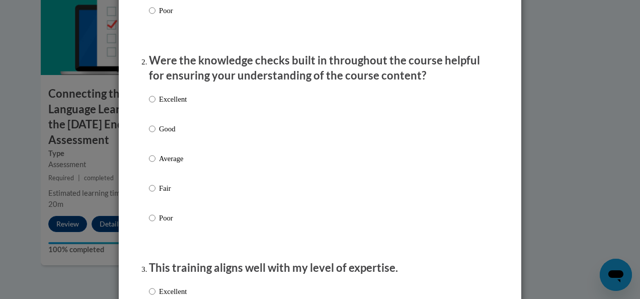
click at [288, 141] on div "Excellent Good Average Fair Poor" at bounding box center [320, 171] width 342 height 164
click at [149, 134] on input "Good" at bounding box center [152, 128] width 7 height 11
radio input "true"
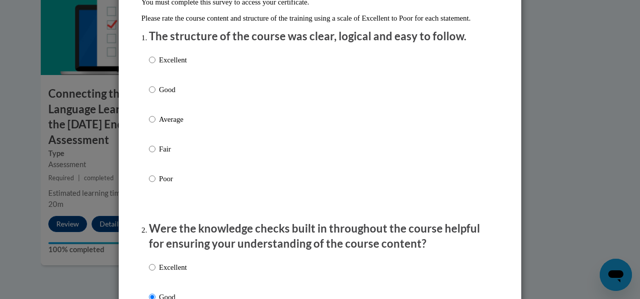
scroll to position [102, 0]
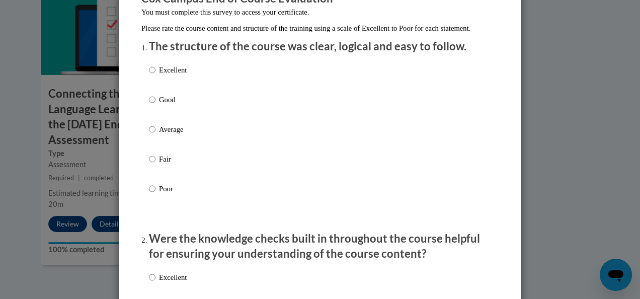
click at [325, 116] on div "Excellent Good Average Fair Poor" at bounding box center [320, 141] width 342 height 164
click at [159, 105] on p "Good" at bounding box center [173, 99] width 28 height 11
click at [156, 105] on input "Good" at bounding box center [152, 99] width 7 height 11
radio input "true"
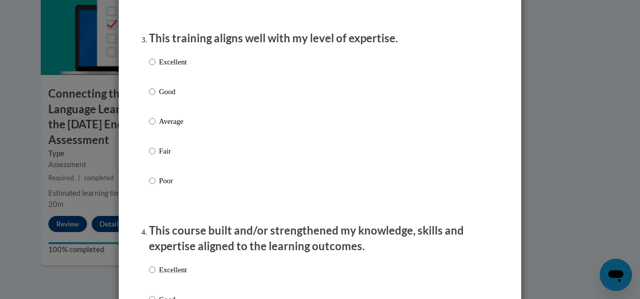
scroll to position [530, 0]
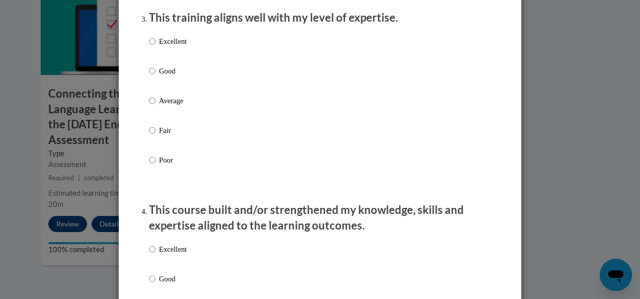
click at [159, 76] on p "Good" at bounding box center [173, 70] width 28 height 11
click at [156, 76] on input "Good" at bounding box center [152, 70] width 7 height 11
radio input "true"
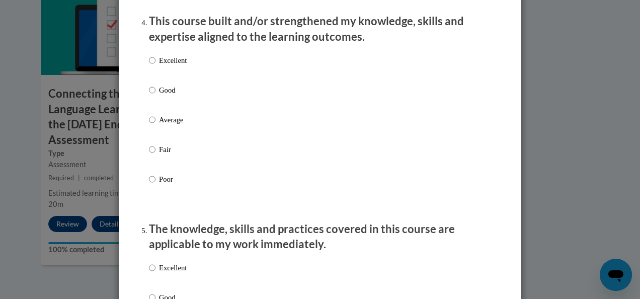
scroll to position [729, 0]
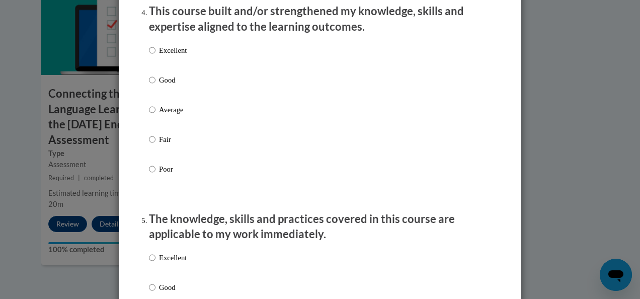
click at [159, 86] on p "Good" at bounding box center [173, 79] width 28 height 11
click at [156, 86] on input "Good" at bounding box center [152, 79] width 7 height 11
radio input "true"
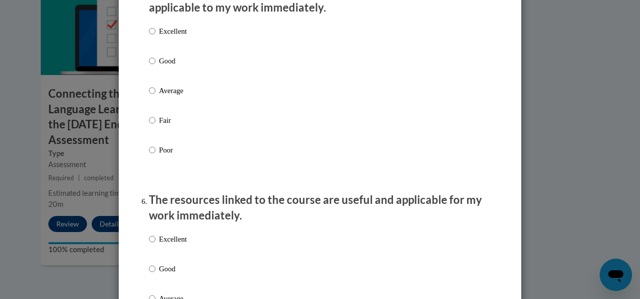
scroll to position [966, 0]
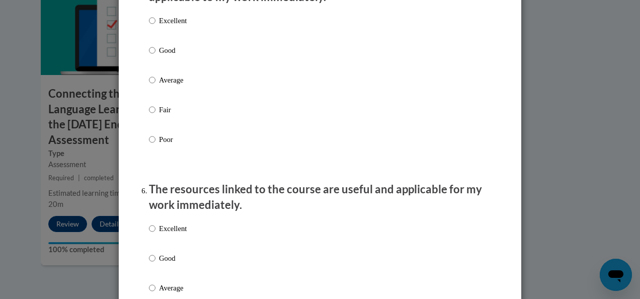
click at [164, 56] on p "Good" at bounding box center [173, 50] width 28 height 11
click at [156, 56] on input "Good" at bounding box center [152, 50] width 7 height 11
radio input "true"
click at [165, 264] on p "Good" at bounding box center [173, 258] width 28 height 11
click at [156, 264] on input "Good" at bounding box center [152, 258] width 7 height 11
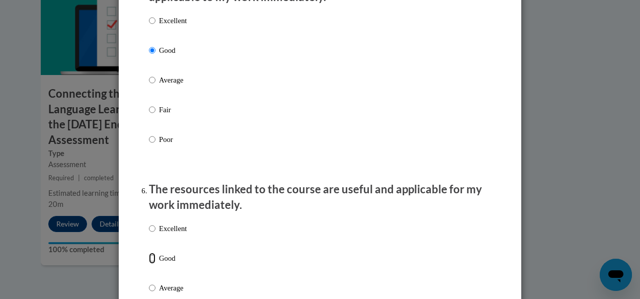
radio input "true"
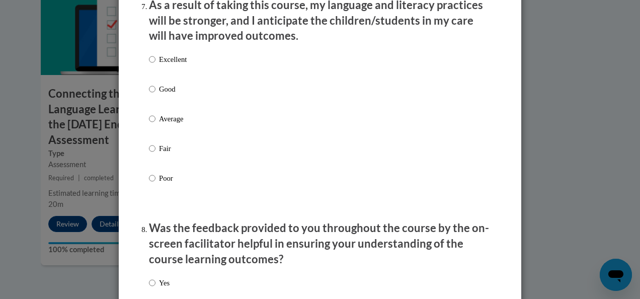
scroll to position [1361, 0]
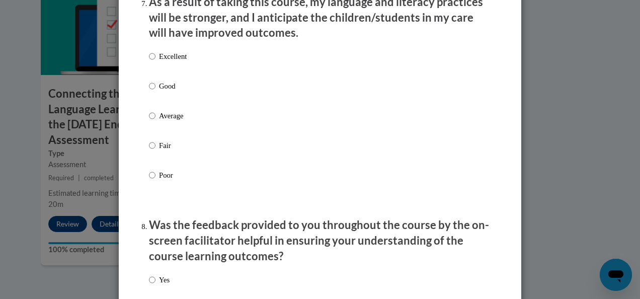
click at [163, 92] on p "Good" at bounding box center [173, 86] width 28 height 11
click at [156, 92] on input "Good" at bounding box center [152, 86] width 7 height 11
radio input "true"
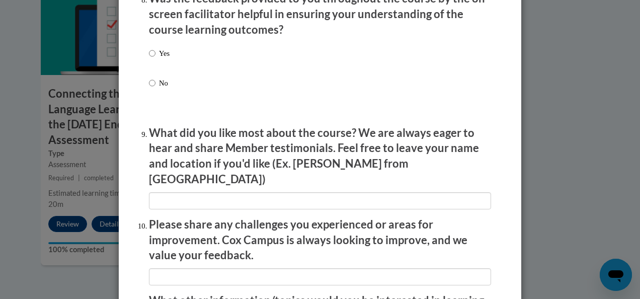
scroll to position [1595, 0]
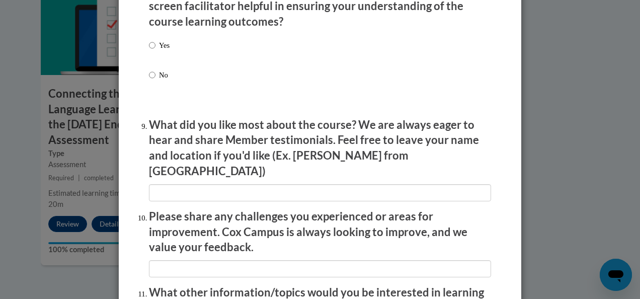
click at [165, 51] on p "Yes" at bounding box center [164, 45] width 11 height 11
click at [156, 51] on input "Yes" at bounding box center [152, 45] width 7 height 11
radio input "true"
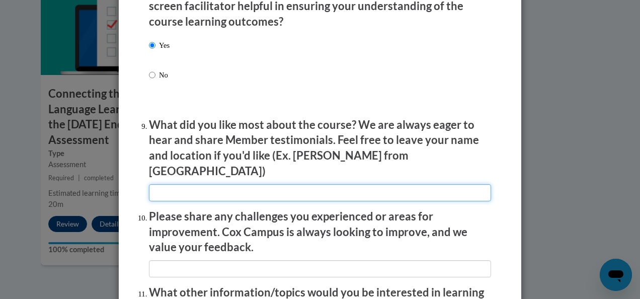
click at [170, 187] on input "textbox" at bounding box center [320, 192] width 342 height 17
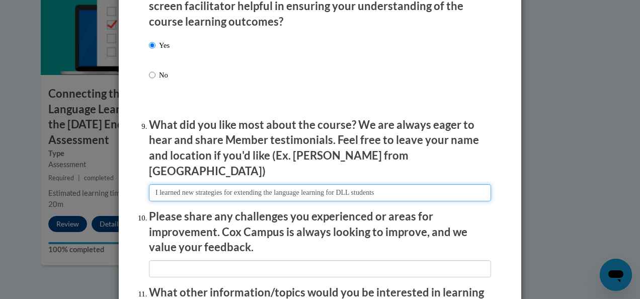
type input "I learned new strategies for extending the language learning for DLL students"
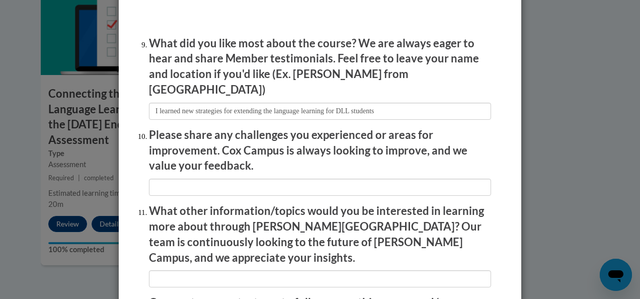
scroll to position [1682, 0]
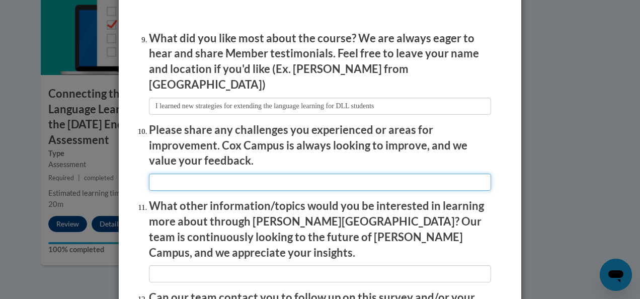
click at [347, 178] on input "textbox" at bounding box center [320, 182] width 342 height 17
type input "I had issues getting some of the videos to show they were completed after i wat…"
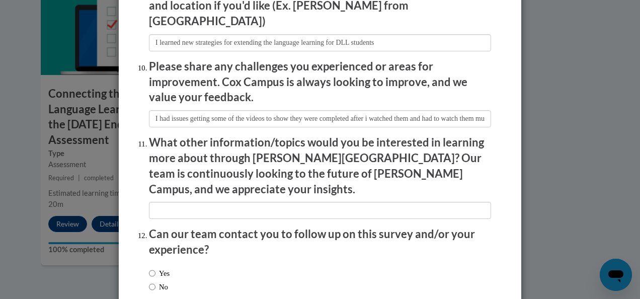
scroll to position [1794, 0]
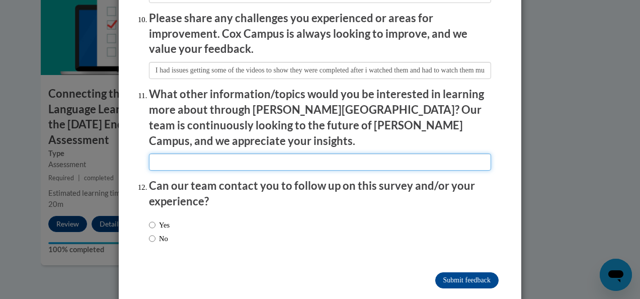
click at [320, 154] on input "textbox" at bounding box center [320, 162] width 342 height 17
type input "DLL toddler learners"
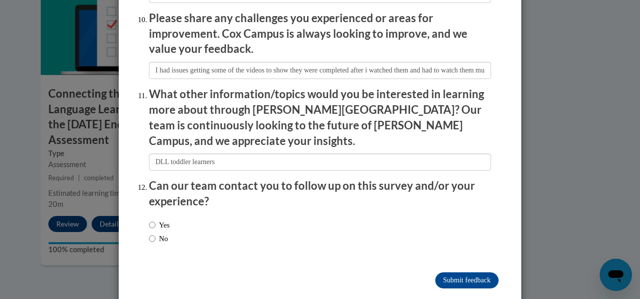
click at [159, 233] on label "No" at bounding box center [158, 238] width 19 height 11
click at [156, 233] on input "No" at bounding box center [152, 238] width 7 height 11
radio input "true"
click at [463, 272] on input "Submit feedback" at bounding box center [466, 280] width 63 height 16
